Goal: Transaction & Acquisition: Purchase product/service

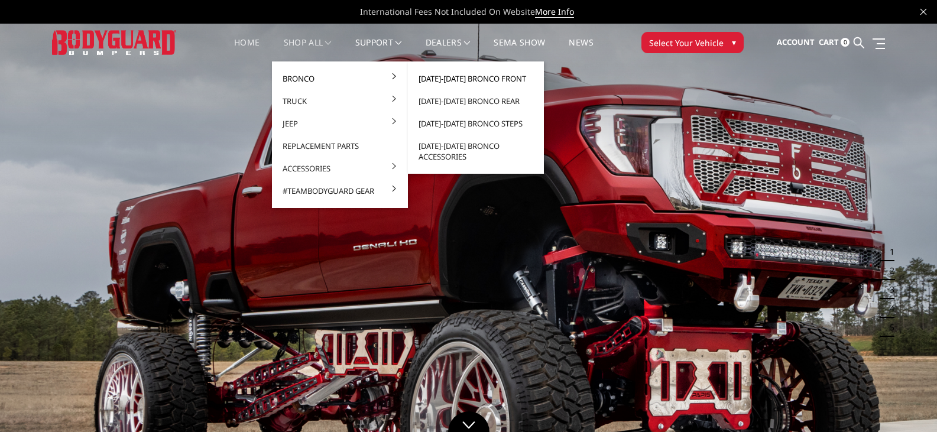
click at [459, 80] on link "[DATE]-[DATE] Bronco Front" at bounding box center [476, 78] width 126 height 22
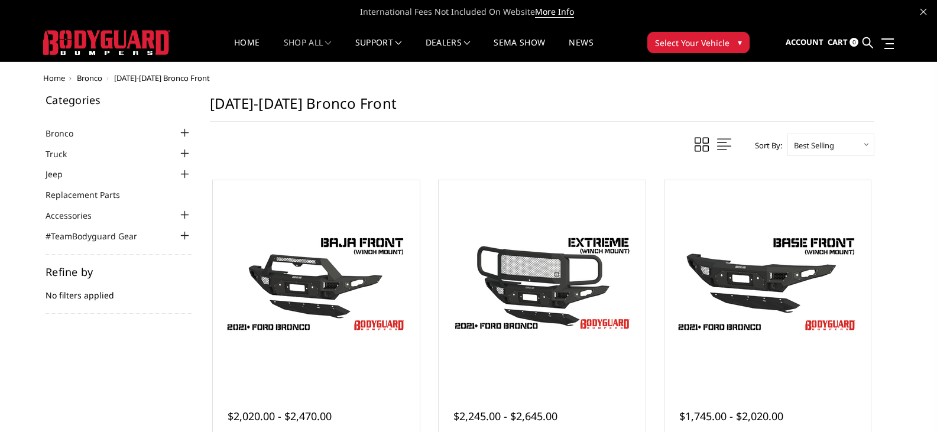
scroll to position [118, 0]
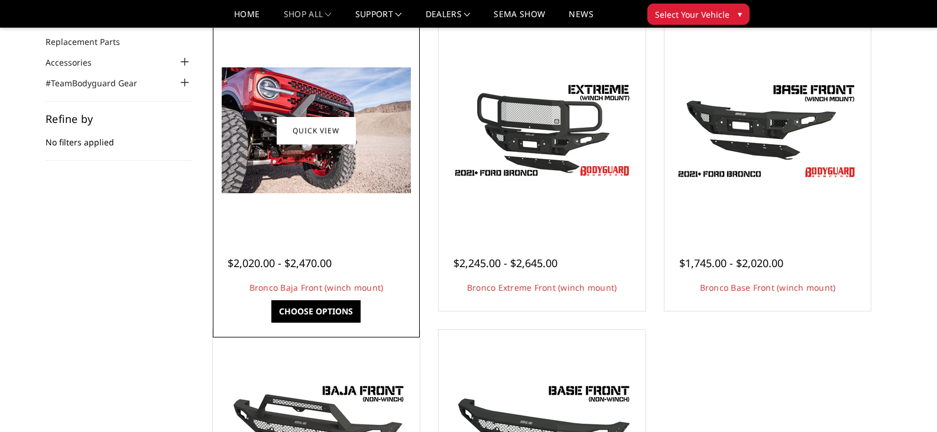
click at [309, 312] on link "Choose Options" at bounding box center [315, 311] width 89 height 22
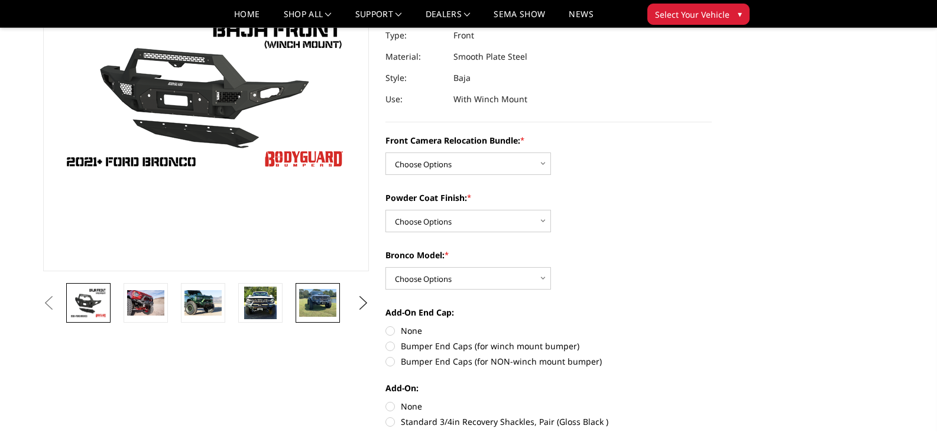
scroll to position [177, 0]
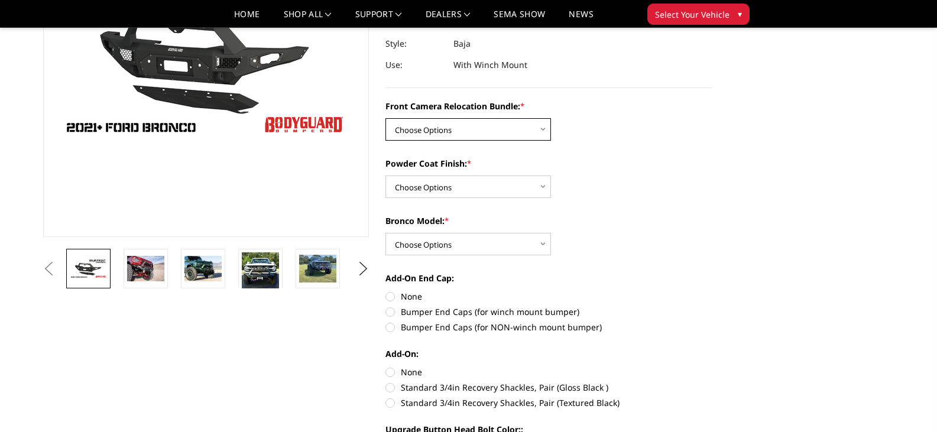
click at [439, 132] on select "Choose Options Without Front Camera Relocation With Front Camera Relocation (Ha…" at bounding box center [467, 129] width 165 height 22
select select "4016"
click at [385, 118] on select "Choose Options Without Front Camera Relocation With Front Camera Relocation (Ha…" at bounding box center [467, 129] width 165 height 22
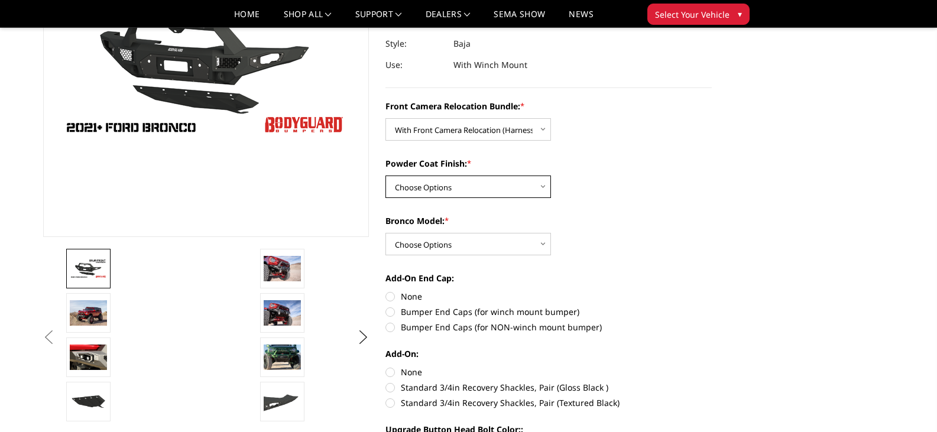
click at [421, 188] on select "Choose Options Textured Black Powder Coat Bare Metal" at bounding box center [467, 187] width 165 height 22
select select "4015"
click at [385, 176] on select "Choose Options Textured Black Powder Coat Bare Metal" at bounding box center [467, 187] width 165 height 22
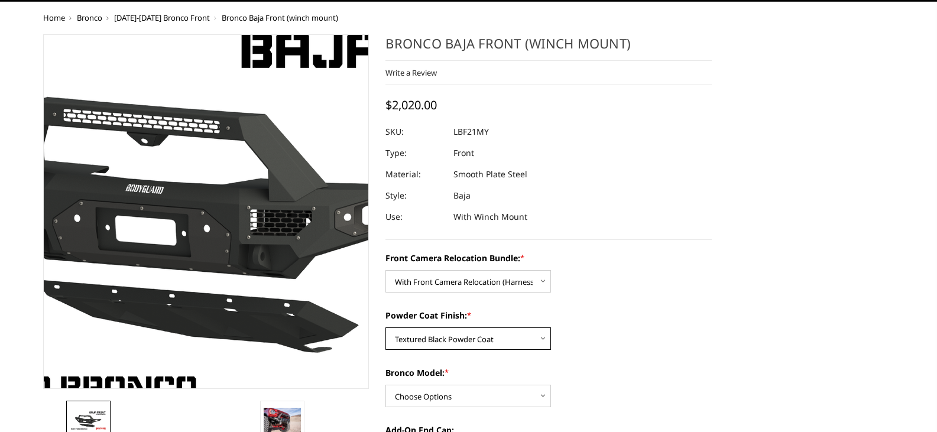
scroll to position [118, 0]
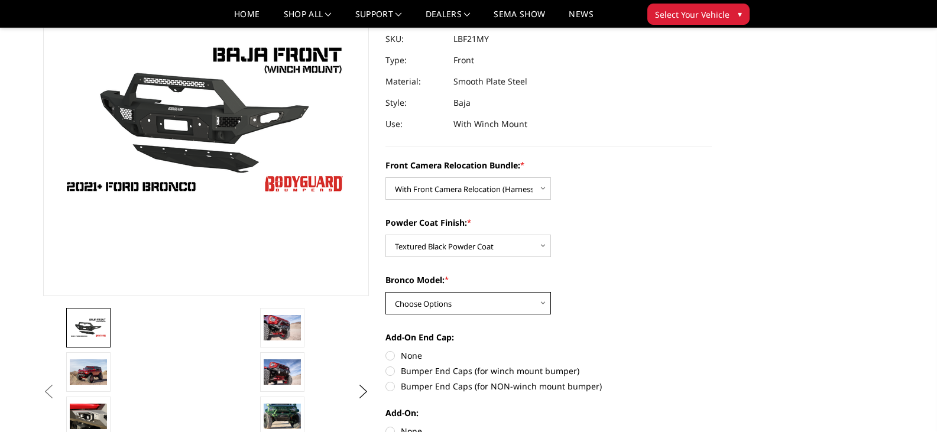
click at [415, 300] on select "Choose Options Raptor Base/Badlands/Wildtrak/etc." at bounding box center [467, 303] width 165 height 22
select select "4012"
click at [385, 292] on select "Choose Options Raptor Base/Badlands/Wildtrak/etc." at bounding box center [467, 303] width 165 height 22
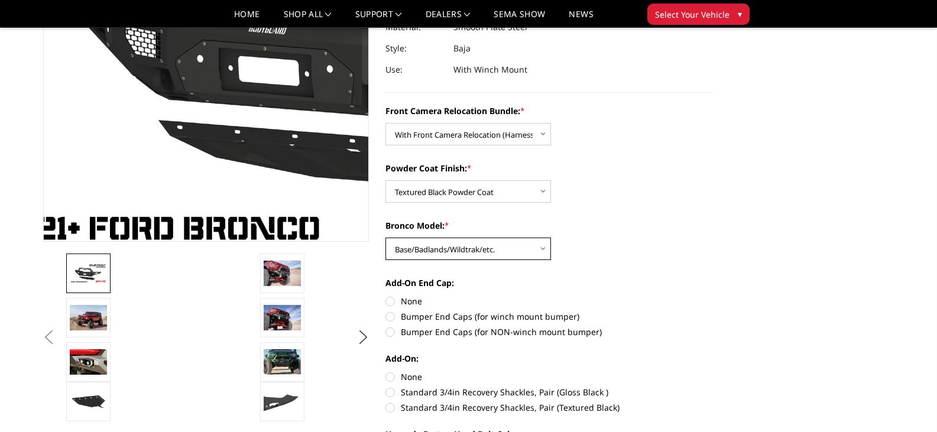
scroll to position [177, 0]
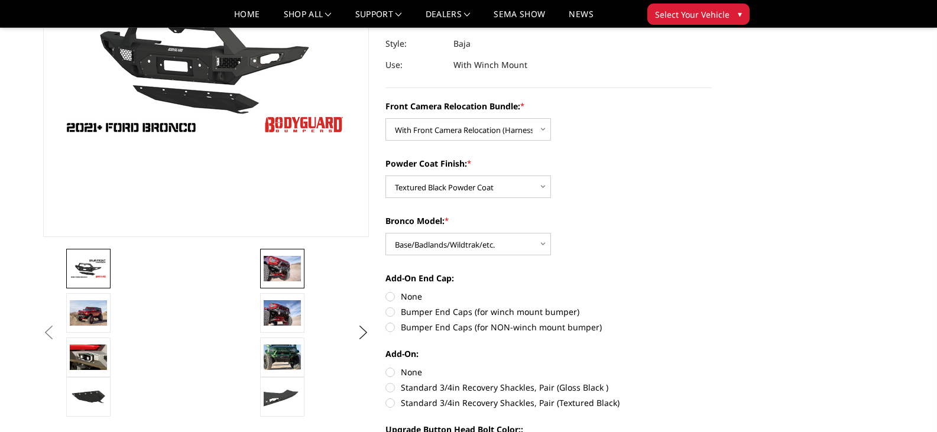
click at [277, 275] on img at bounding box center [282, 268] width 37 height 25
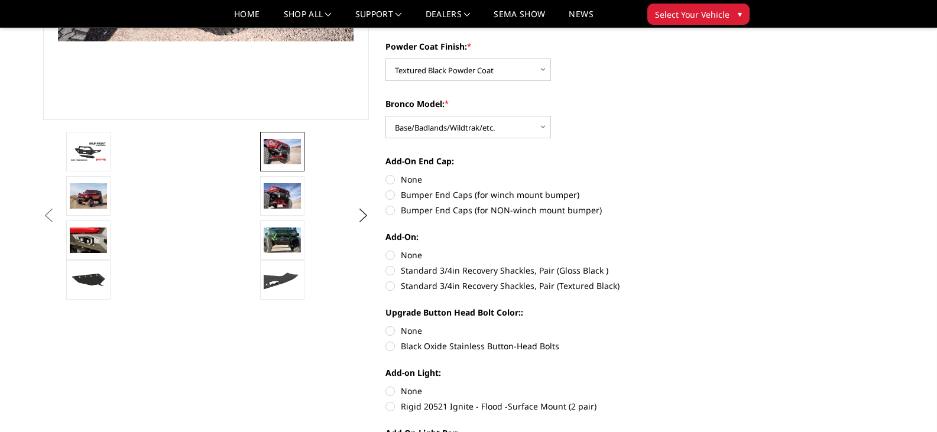
scroll to position [296, 0]
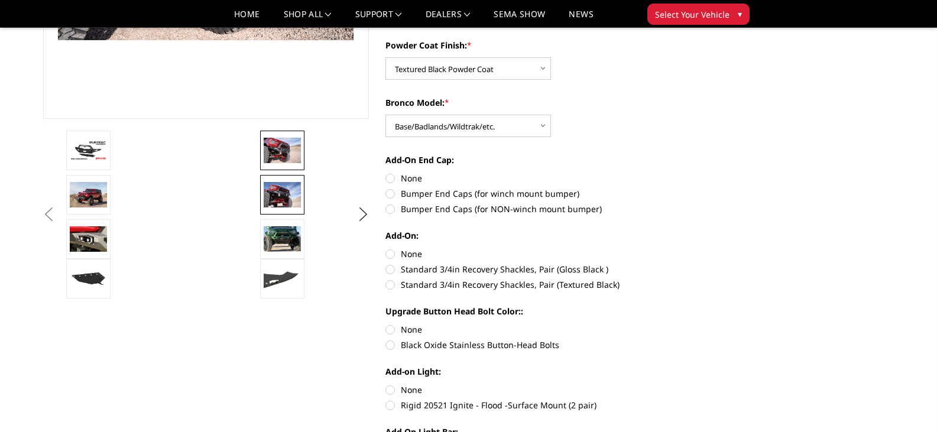
click at [274, 203] on img at bounding box center [282, 194] width 37 height 25
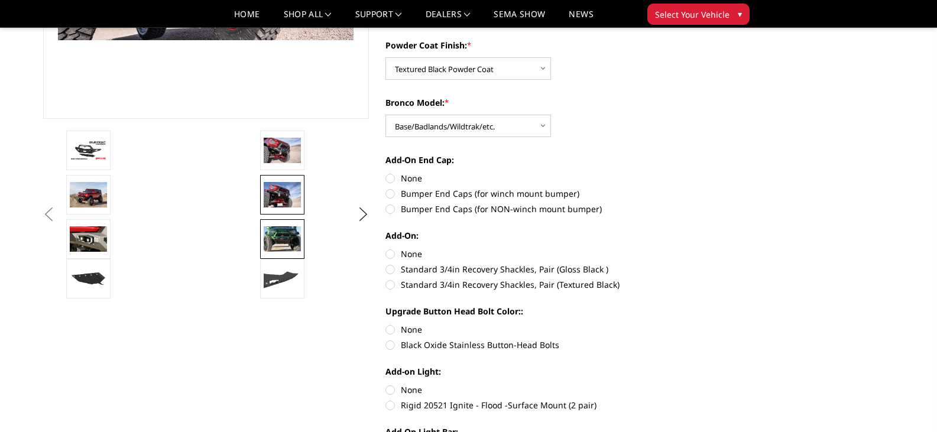
click at [283, 241] on img at bounding box center [282, 238] width 37 height 25
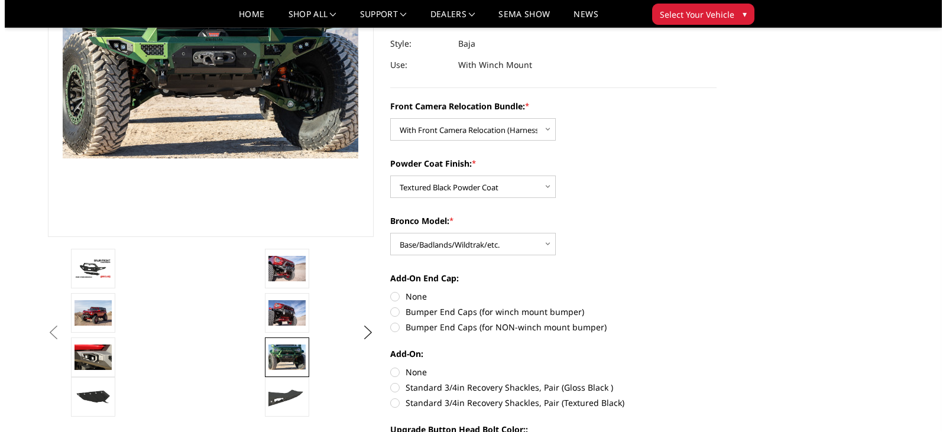
scroll to position [0, 0]
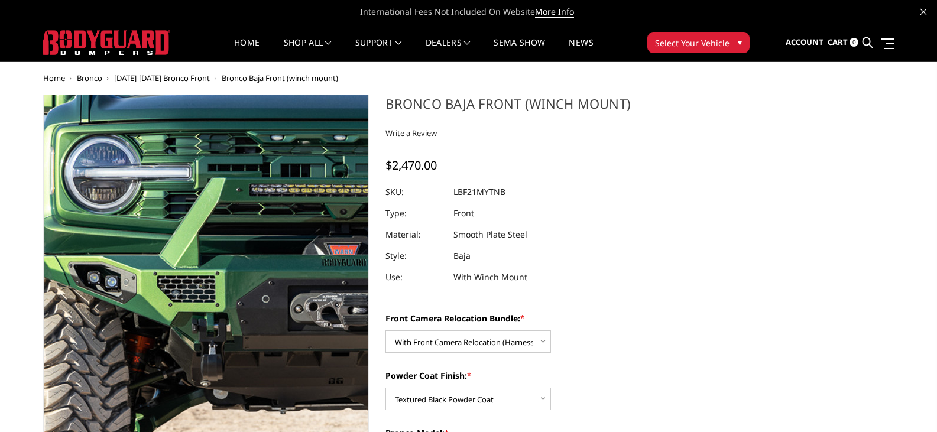
click at [109, 171] on img at bounding box center [334, 315] width 757 height 505
